Goal: Book appointment/travel/reservation

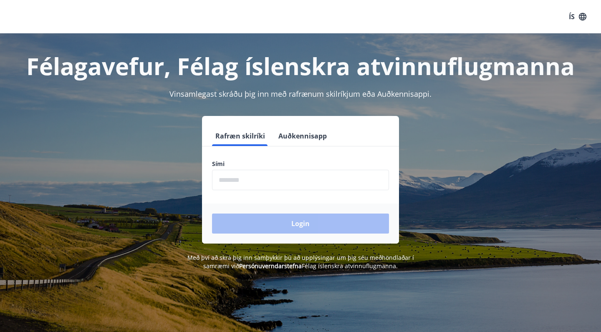
click at [292, 137] on button "Auðkennisapp" at bounding box center [302, 136] width 55 height 20
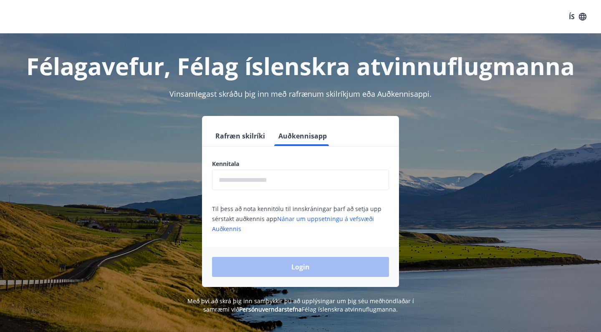
click at [265, 181] on input "text" at bounding box center [300, 180] width 177 height 20
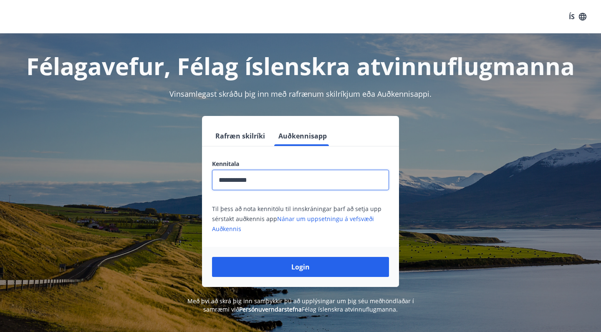
type input "**********"
click at [300, 267] on button "Login" at bounding box center [300, 267] width 177 height 20
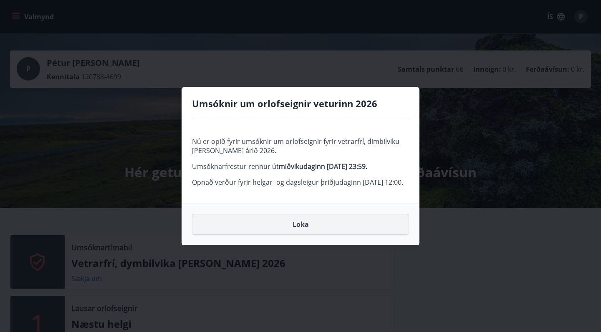
click at [325, 235] on button "Loka" at bounding box center [300, 224] width 217 height 21
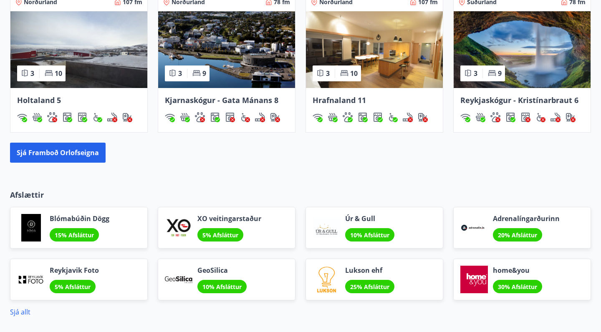
scroll to position [632, 0]
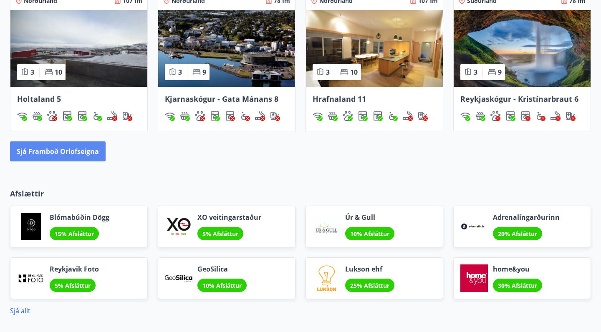
click at [83, 151] on button "Sjá framboð orlofseigna" at bounding box center [58, 151] width 96 height 20
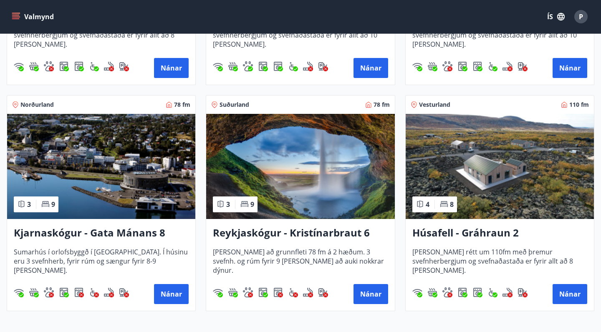
scroll to position [327, 0]
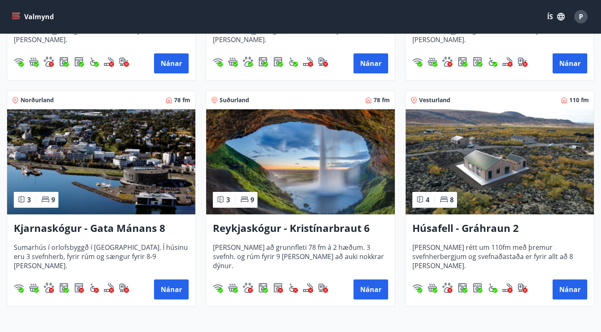
click at [501, 195] on img at bounding box center [499, 161] width 188 height 105
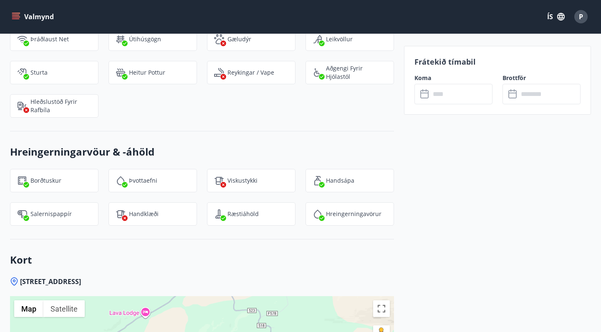
scroll to position [1113, 0]
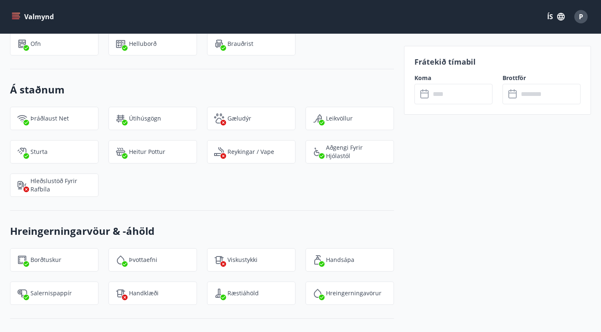
click at [462, 97] on input "text" at bounding box center [461, 94] width 62 height 20
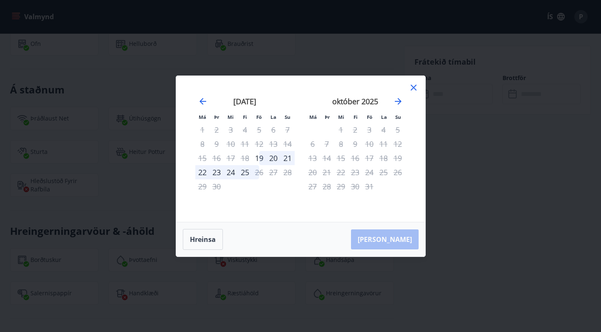
click at [412, 87] on icon at bounding box center [413, 88] width 10 height 10
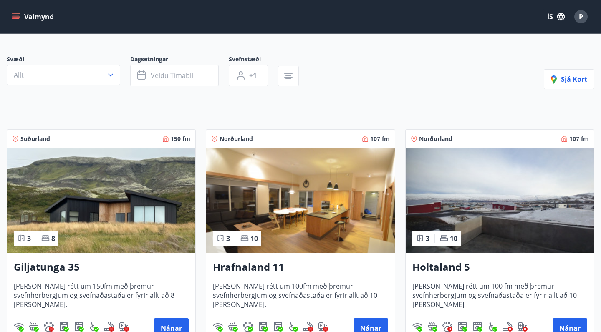
click at [110, 220] on img at bounding box center [101, 200] width 188 height 105
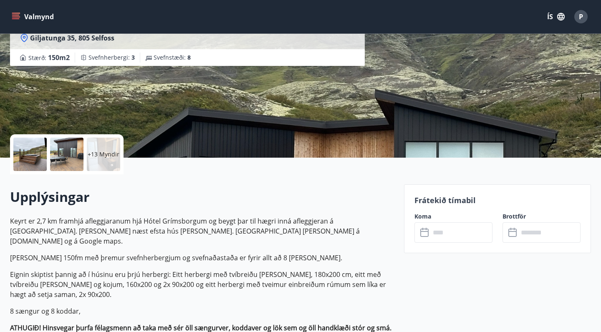
scroll to position [131, 0]
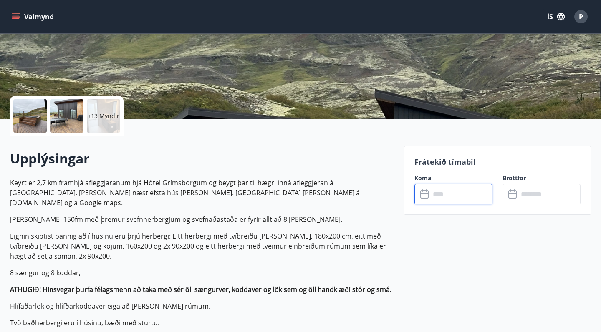
click at [450, 189] on input "text" at bounding box center [461, 194] width 62 height 20
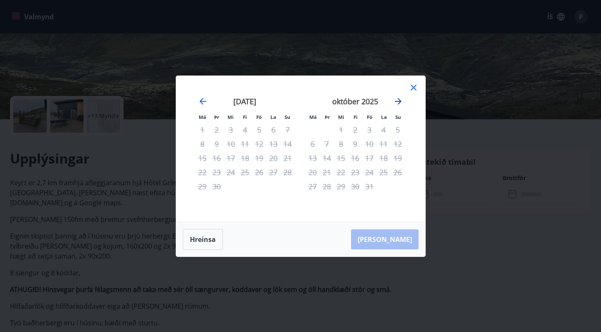
click at [398, 101] on icon "Move forward to switch to the next month." at bounding box center [398, 101] width 7 height 7
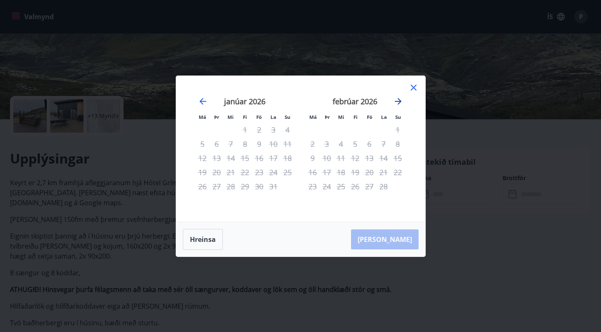
click at [398, 101] on icon "Move forward to switch to the next month." at bounding box center [398, 101] width 7 height 7
click at [410, 86] on icon at bounding box center [413, 88] width 10 height 10
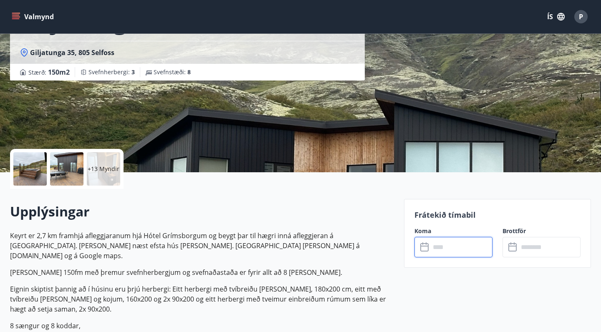
scroll to position [0, 0]
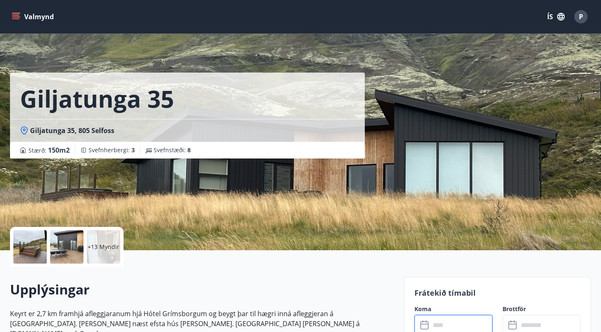
click at [106, 244] on p "+13 Myndir" at bounding box center [104, 247] width 32 height 8
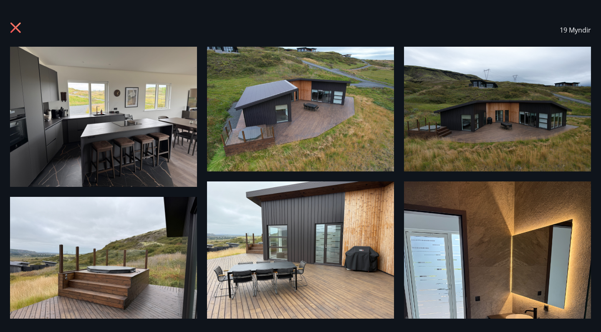
click at [88, 138] on img at bounding box center [103, 117] width 187 height 140
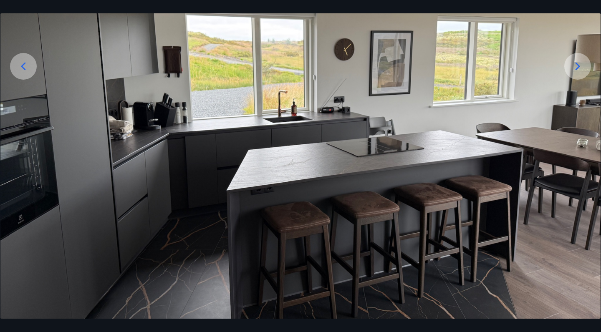
scroll to position [147, 0]
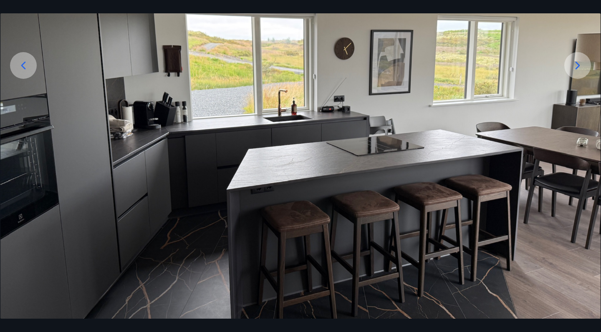
click at [586, 65] on div at bounding box center [577, 65] width 27 height 27
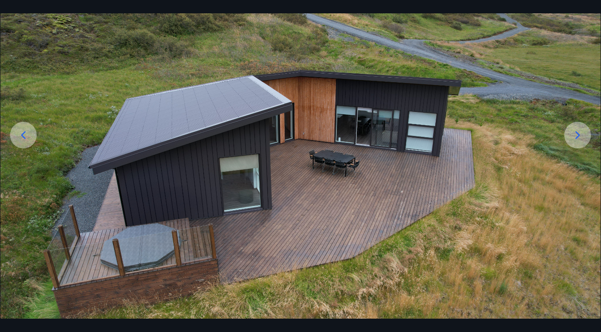
scroll to position [78, 0]
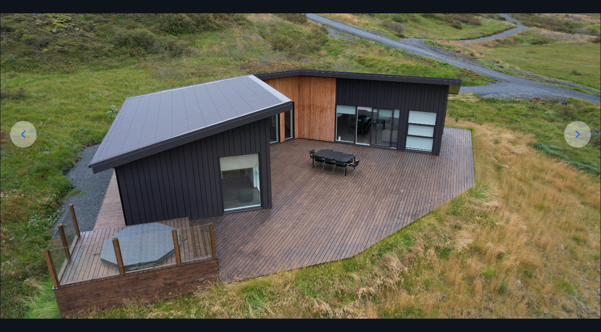
click at [578, 134] on icon at bounding box center [577, 134] width 13 height 13
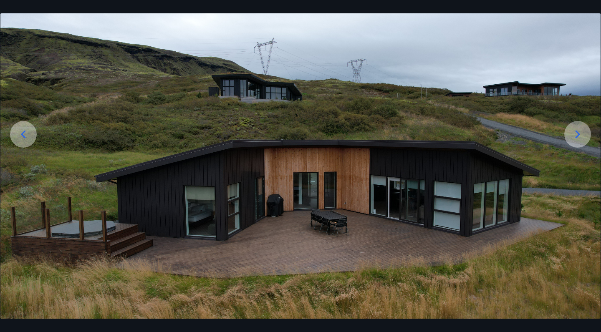
click at [578, 134] on icon at bounding box center [577, 134] width 13 height 13
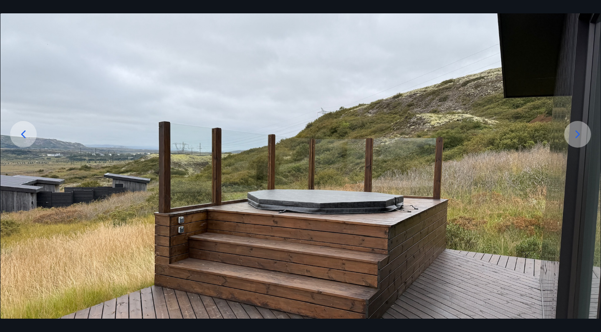
click at [578, 134] on icon at bounding box center [577, 134] width 13 height 13
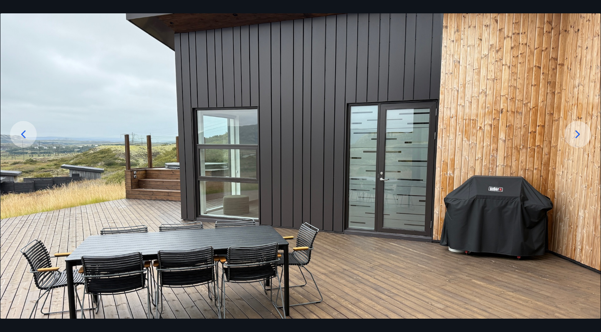
click at [578, 134] on icon at bounding box center [577, 134] width 13 height 13
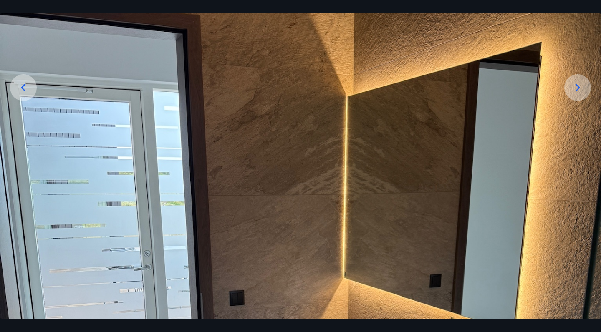
scroll to position [122, 0]
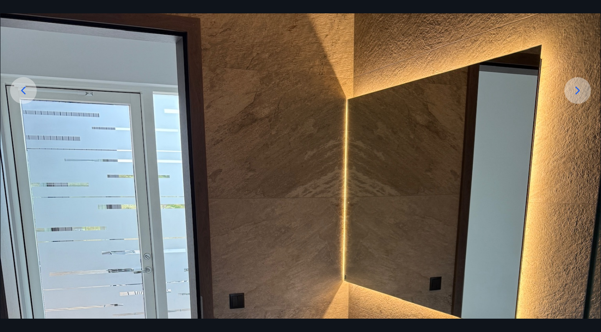
click at [579, 90] on icon at bounding box center [577, 91] width 5 height 8
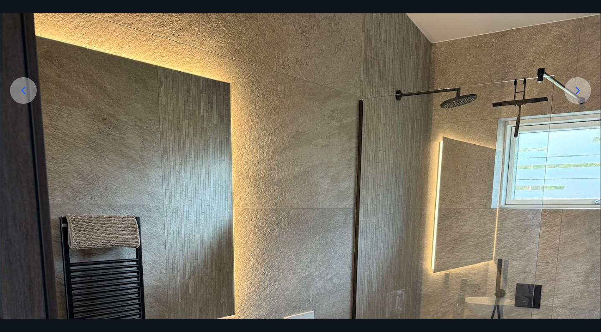
click at [579, 90] on icon at bounding box center [577, 91] width 5 height 8
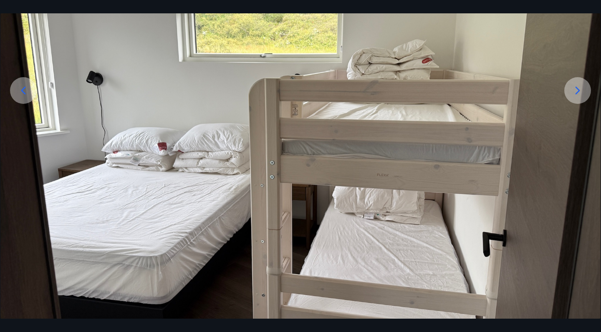
click at [579, 90] on icon at bounding box center [577, 91] width 5 height 8
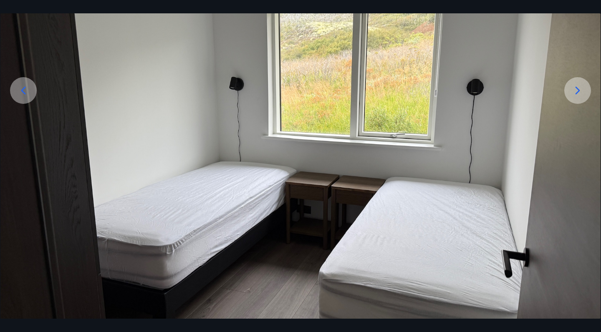
click at [579, 90] on icon at bounding box center [577, 91] width 5 height 8
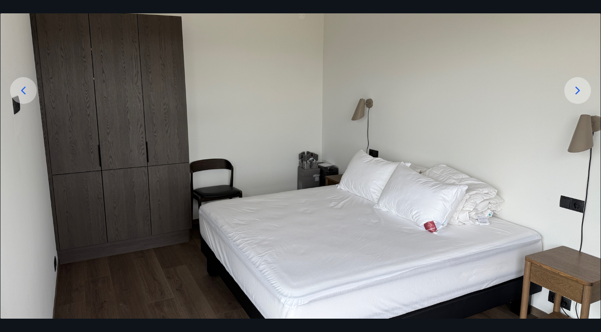
click at [579, 90] on icon at bounding box center [577, 91] width 5 height 8
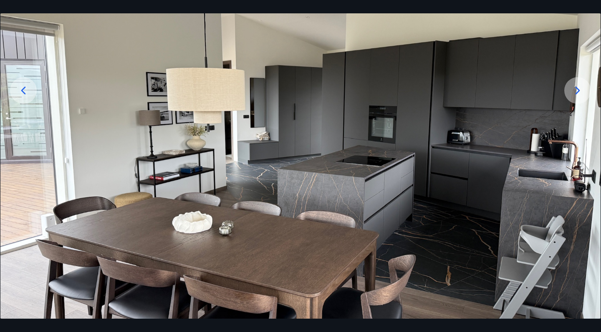
click at [579, 90] on icon at bounding box center [577, 91] width 5 height 8
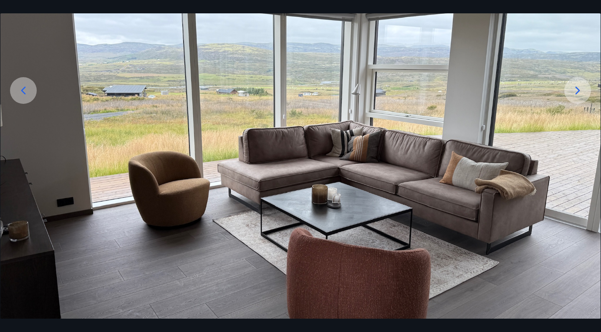
click at [584, 96] on icon at bounding box center [577, 90] width 13 height 13
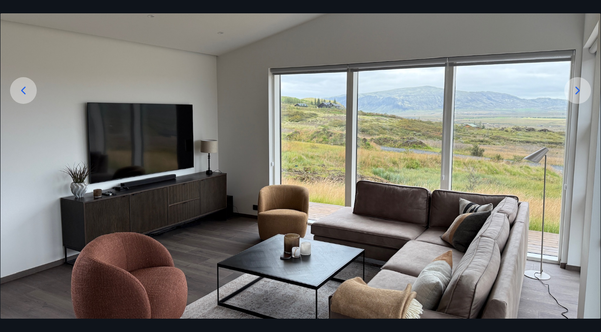
click at [584, 96] on icon at bounding box center [577, 90] width 13 height 13
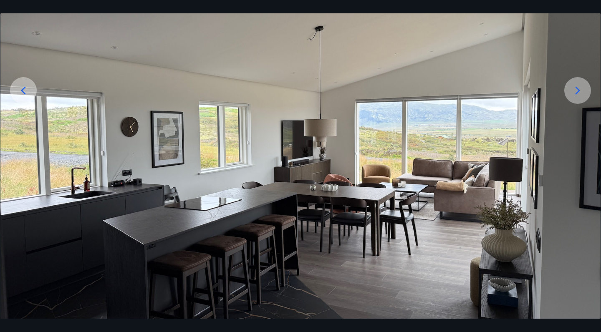
click at [584, 96] on icon at bounding box center [577, 90] width 13 height 13
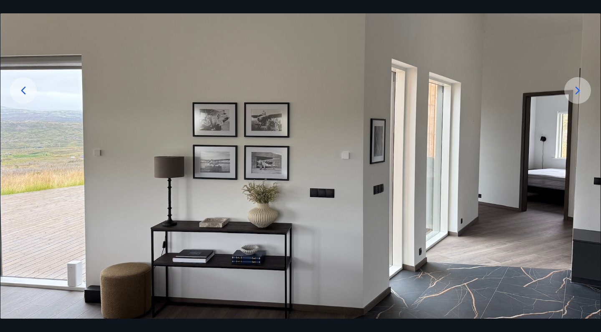
click at [584, 96] on icon at bounding box center [577, 90] width 13 height 13
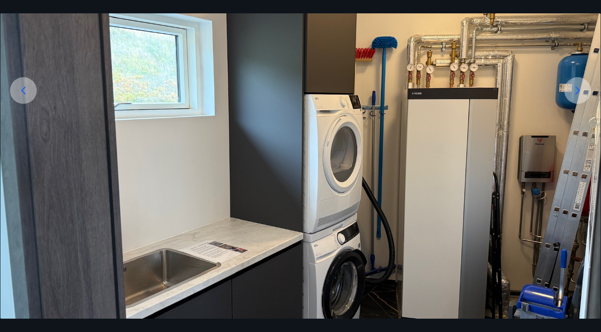
click at [584, 96] on icon at bounding box center [577, 90] width 13 height 13
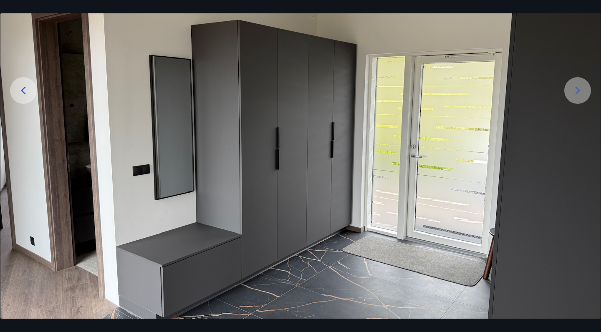
click at [584, 96] on icon at bounding box center [577, 90] width 13 height 13
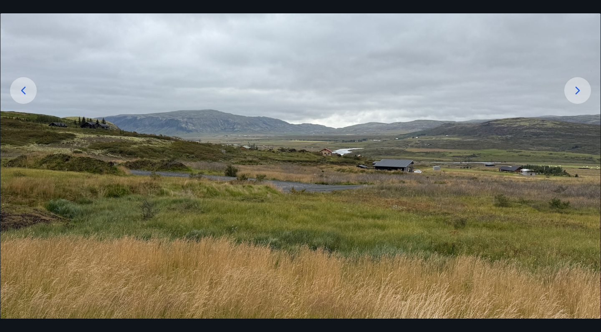
click at [584, 96] on icon at bounding box center [577, 90] width 13 height 13
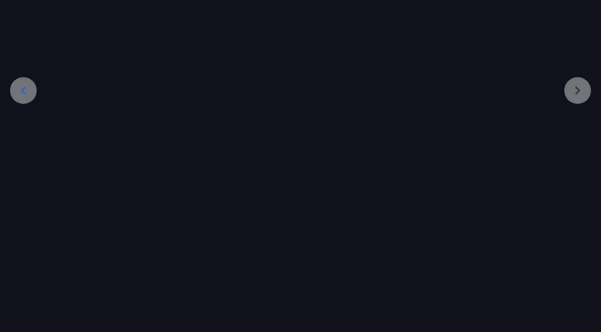
scroll to position [43, 0]
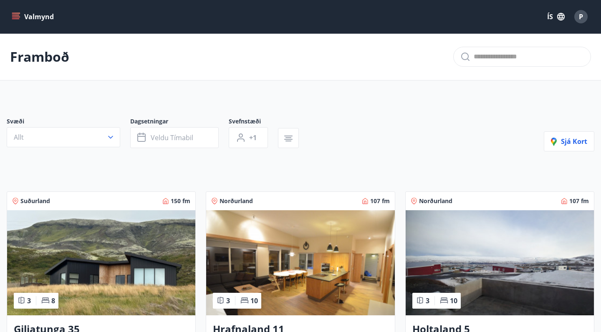
click at [37, 17] on button "Valmynd" at bounding box center [33, 16] width 47 height 15
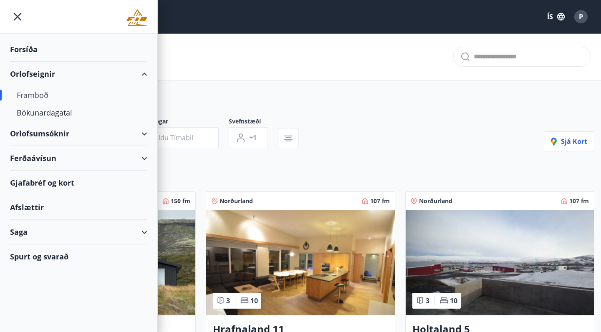
click at [32, 48] on div "Forsíða" at bounding box center [78, 49] width 137 height 25
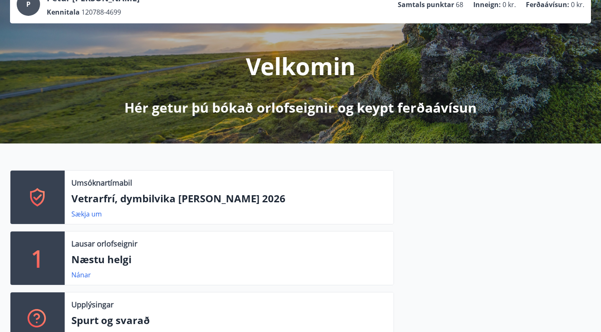
scroll to position [65, 0]
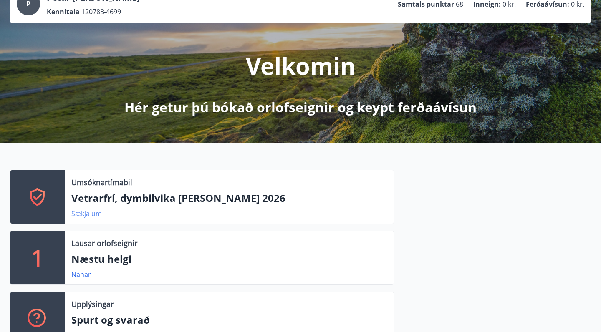
click at [87, 212] on link "Sækja um" at bounding box center [86, 213] width 30 height 9
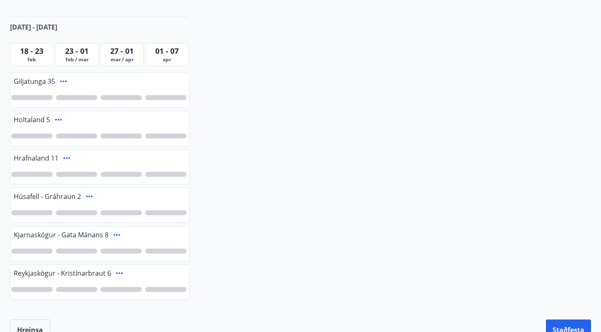
scroll to position [116, 0]
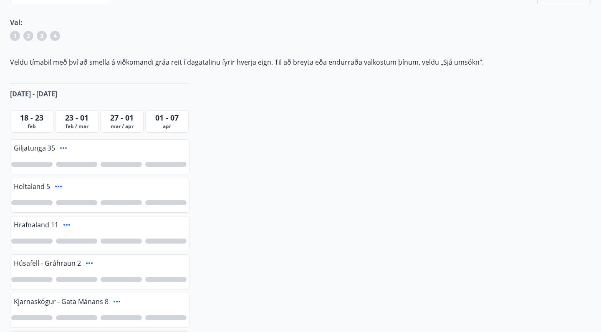
click at [121, 118] on span "27 - 01" at bounding box center [121, 118] width 23 height 10
click at [34, 92] on span "[DATE] - [DATE]" at bounding box center [33, 93] width 47 height 9
click at [84, 163] on div at bounding box center [76, 164] width 41 height 5
click at [78, 163] on span "1" at bounding box center [77, 164] width 4 height 9
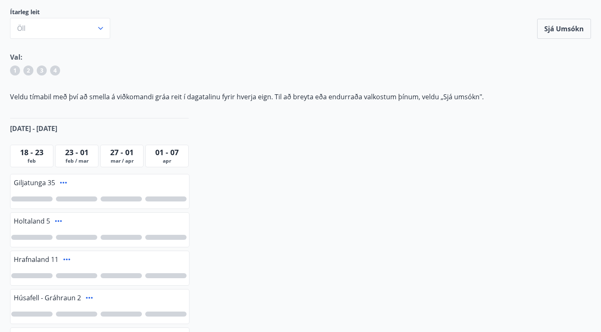
scroll to position [81, 0]
